Goal: Navigation & Orientation: Find specific page/section

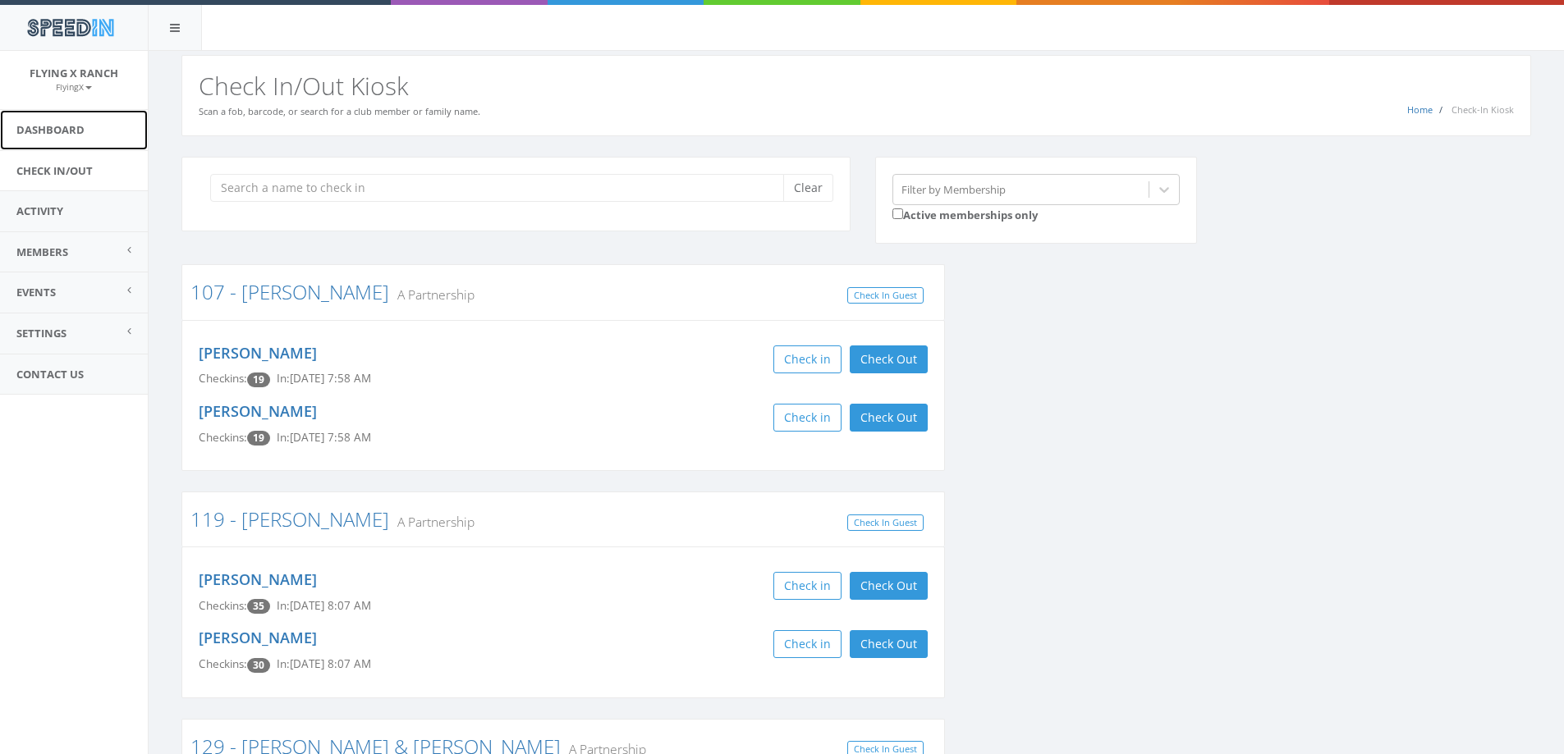
click at [33, 132] on link "Dashboard" at bounding box center [74, 130] width 148 height 40
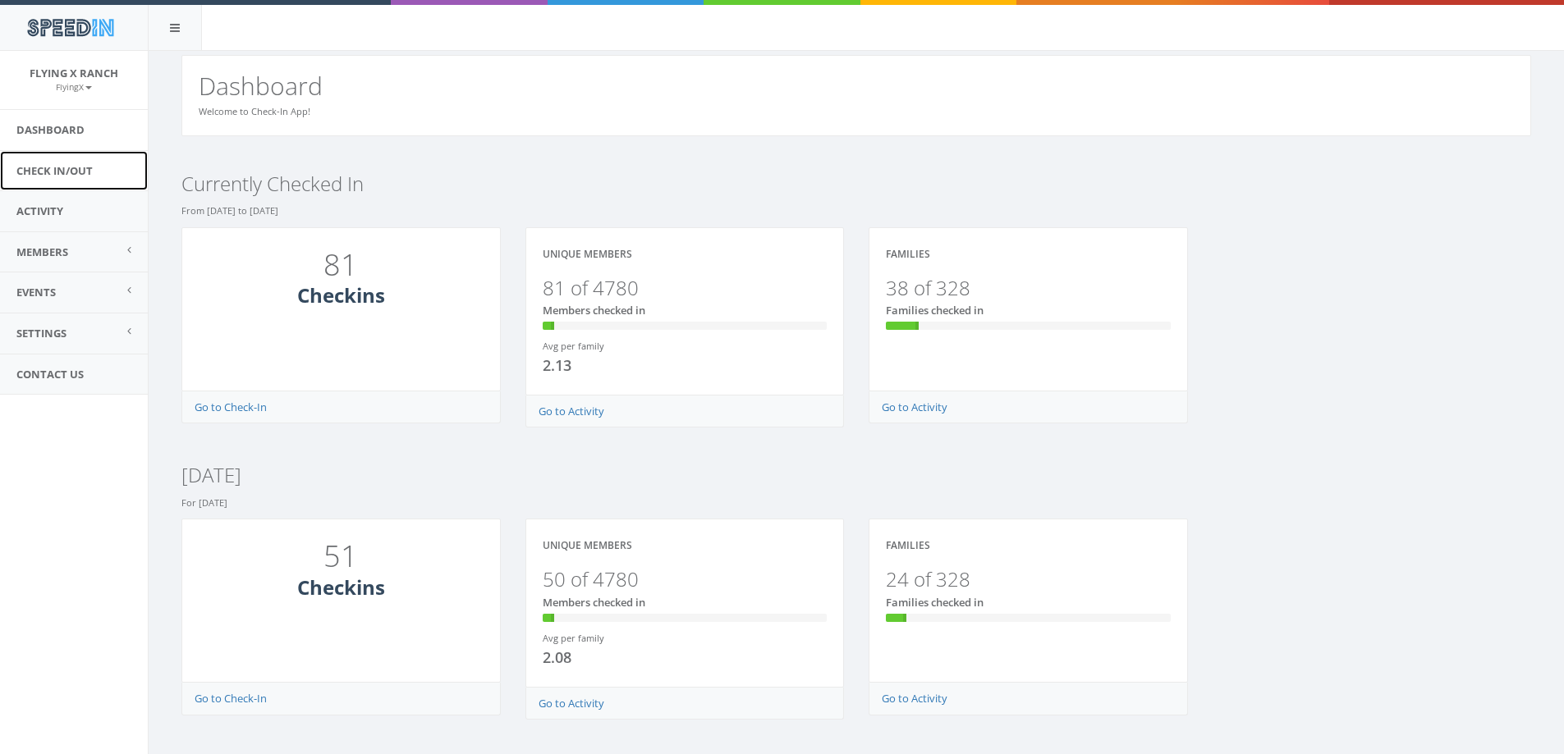
click at [61, 168] on link "Check In/Out" at bounding box center [74, 171] width 148 height 40
